Goal: Task Accomplishment & Management: Manage account settings

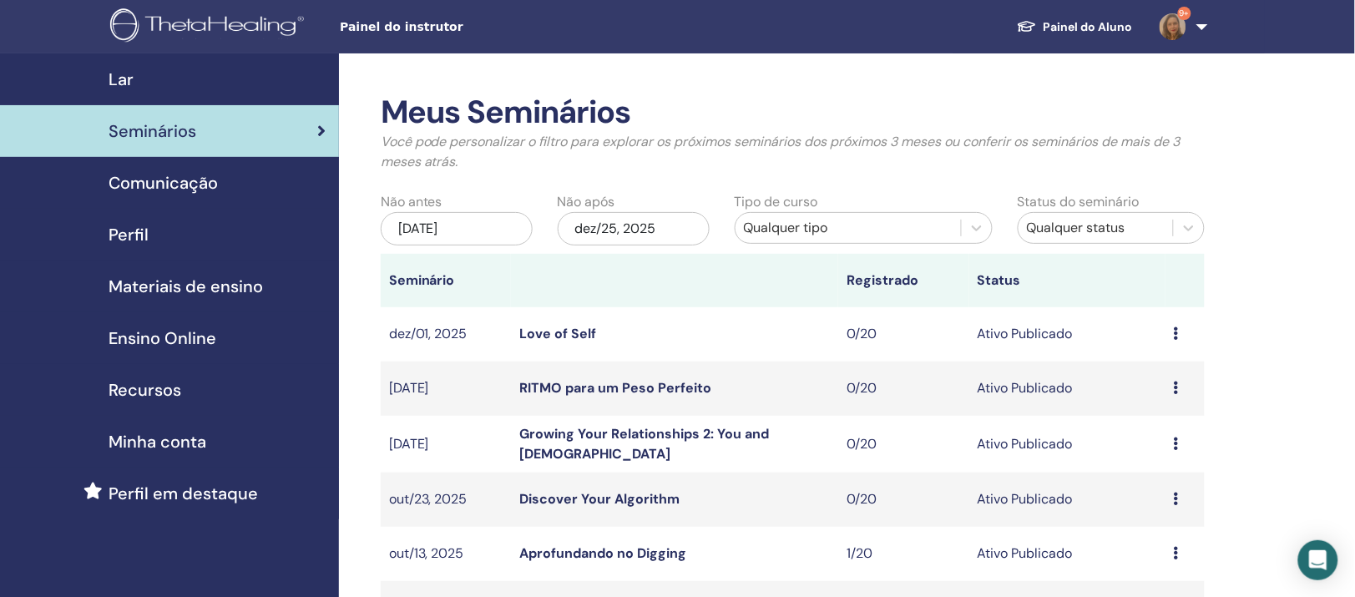
click at [178, 144] on span "Seminários" at bounding box center [153, 131] width 88 height 25
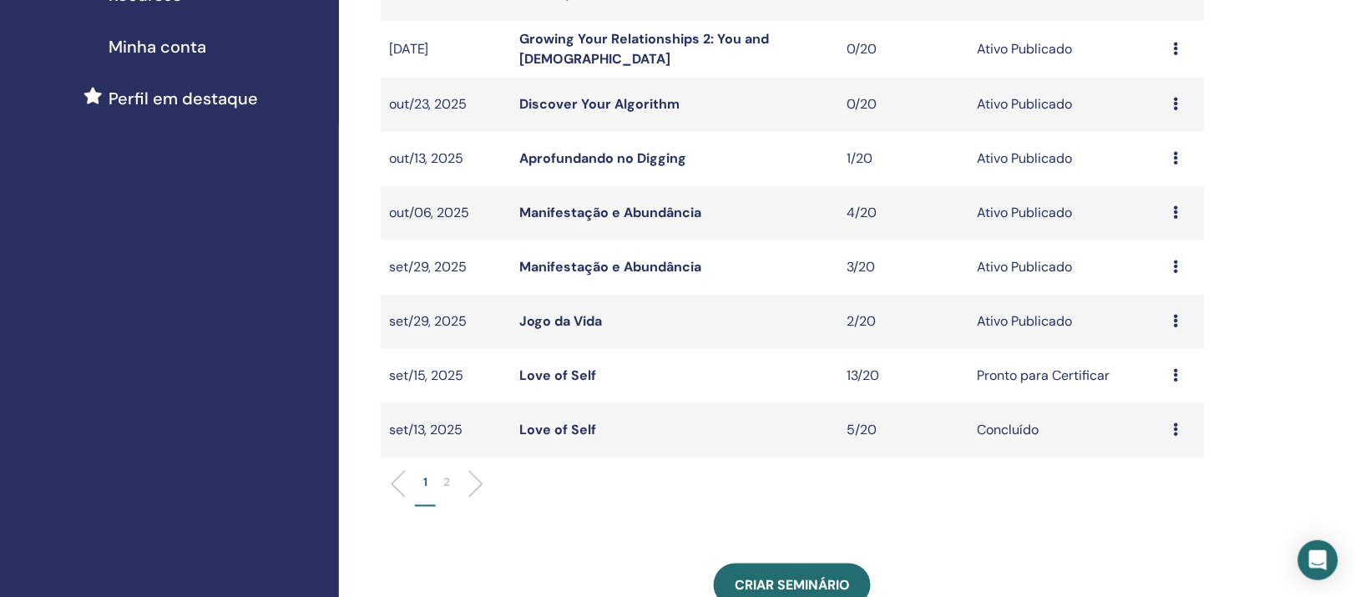
scroll to position [418, 0]
